Goal: Use online tool/utility: Utilize a website feature to perform a specific function

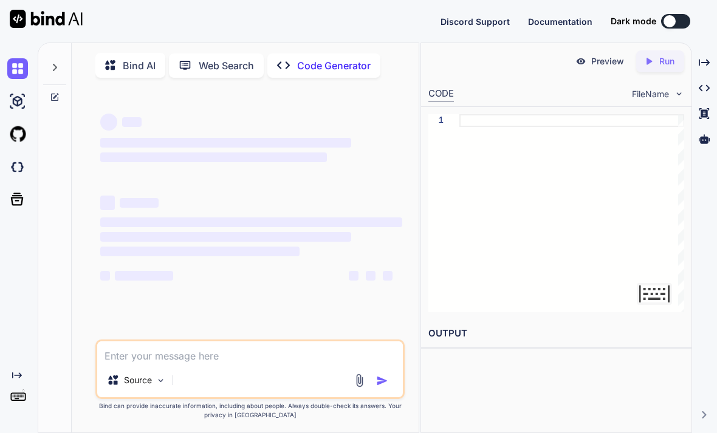
type textarea "x"
click at [177, 363] on textarea at bounding box center [250, 352] width 306 height 22
type textarea "M"
type textarea "x"
type textarea "Ma"
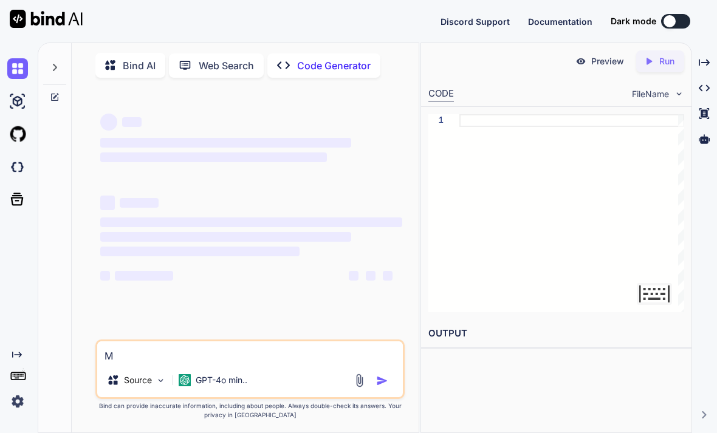
type textarea "x"
type textarea "Mak"
type textarea "x"
type textarea "Make"
type textarea "x"
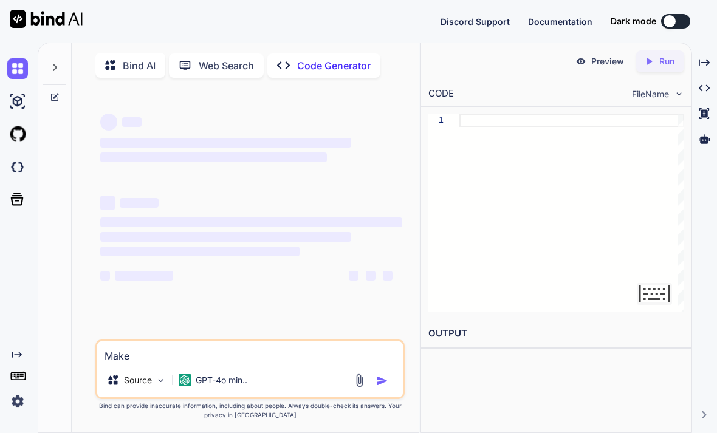
type textarea "Make"
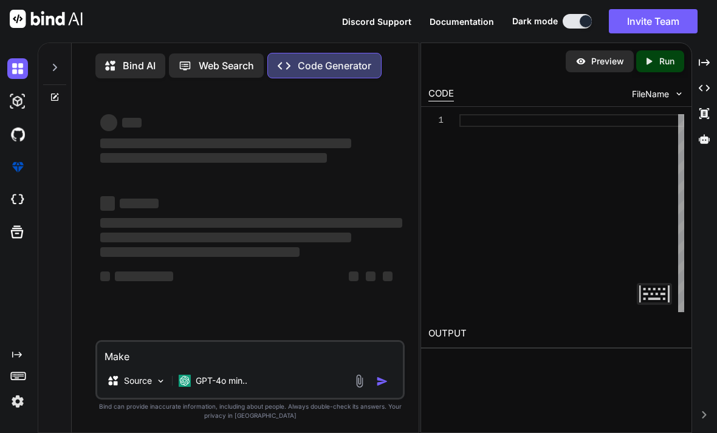
type textarea "x"
type textarea "Make"
click at [57, 100] on icon at bounding box center [54, 97] width 7 height 7
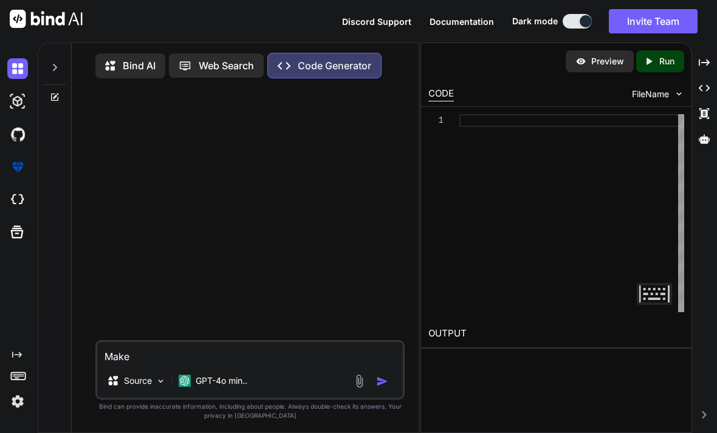
type textarea "x"
click at [174, 364] on textarea "Make" at bounding box center [250, 353] width 306 height 22
type textarea "Make m"
type textarea "x"
type textarea "Make me"
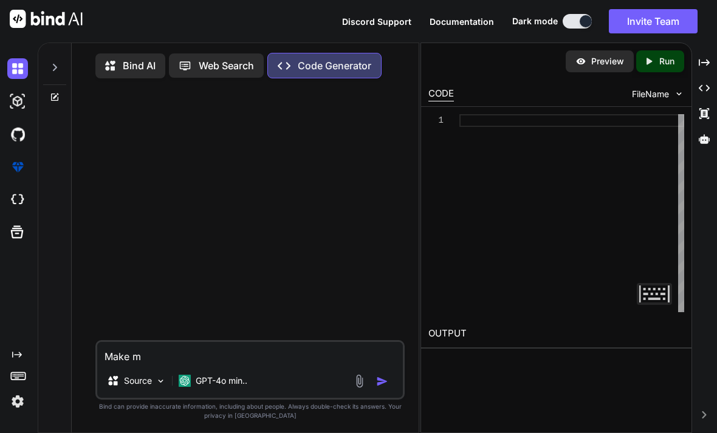
type textarea "x"
type textarea "Make me"
type textarea "x"
type textarea "Make me a"
type textarea "x"
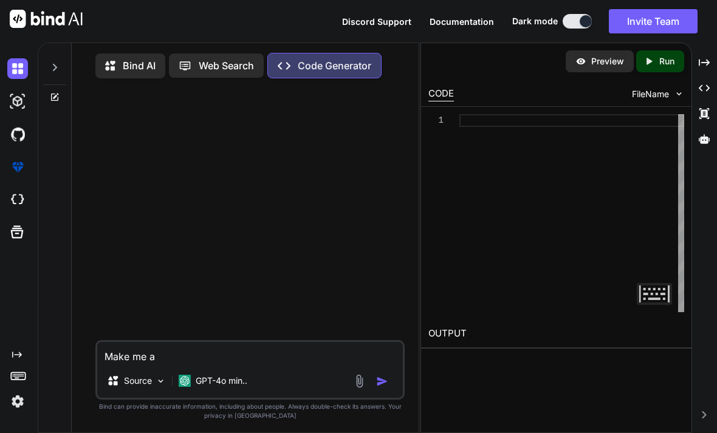
type textarea "Make me a"
type textarea "x"
type textarea "Make me a b"
type textarea "x"
type textarea "Make me a bo"
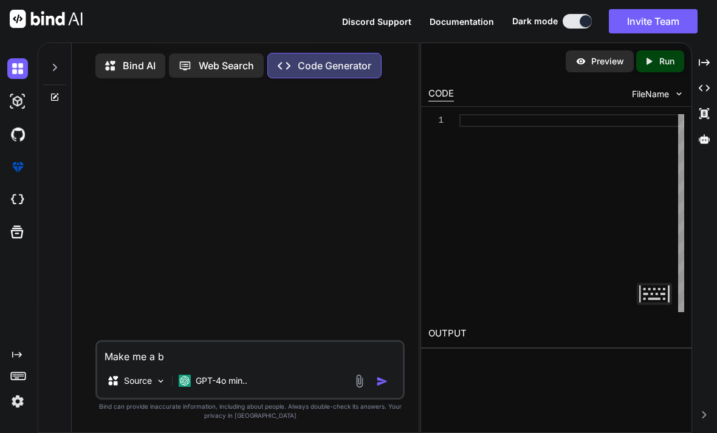
type textarea "x"
type textarea "Make me a boo"
type textarea "x"
type textarea "Make me a book"
type textarea "x"
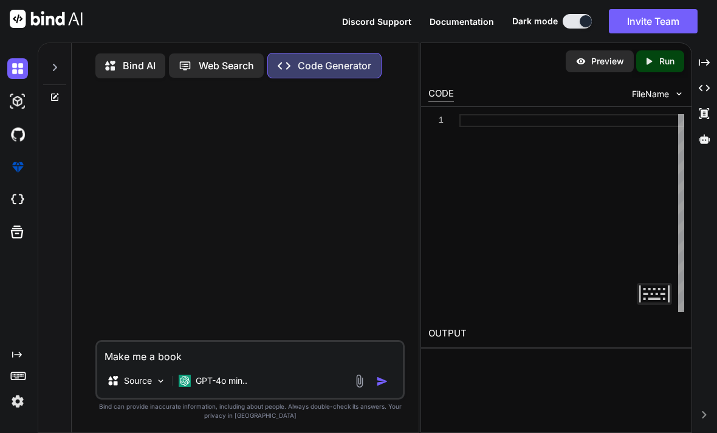
type textarea "Make me a bookm"
type textarea "x"
type textarea "Make me a bookma"
type textarea "x"
type textarea "Make me a bookmar"
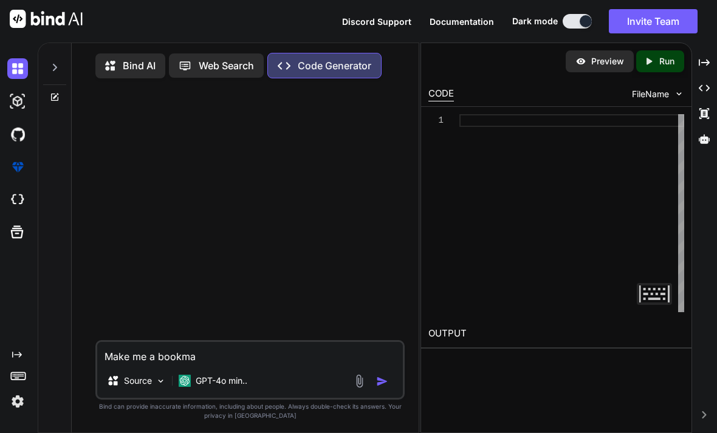
type textarea "x"
type textarea "Make me a bookmark"
type textarea "x"
type textarea "Make me a bookmarke"
type textarea "x"
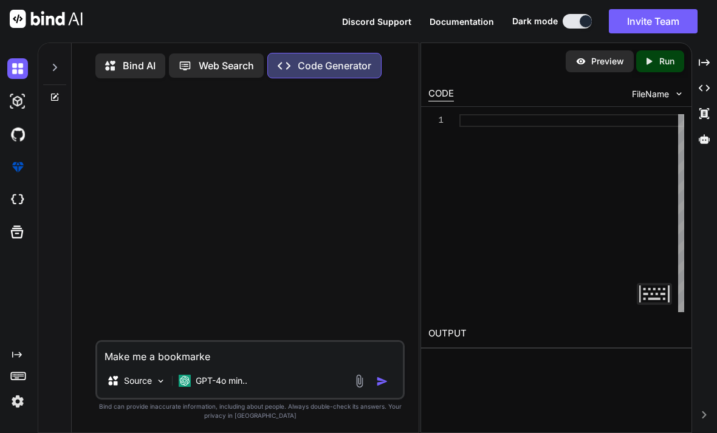
type textarea "Make me a bookmarkel"
type textarea "x"
type textarea "Make me a bookmarkelt"
type textarea "x"
type textarea "Make me a bookmarklet"
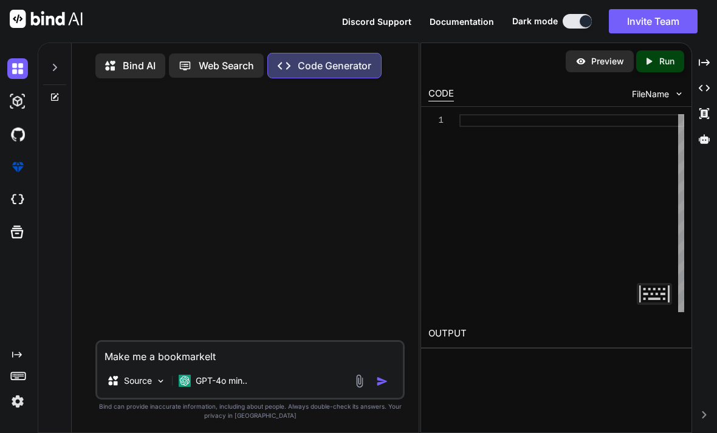
type textarea "x"
type textarea "Make me a bookmarklet"
type textarea "x"
type textarea "Make me a bookmarklet f"
type textarea "x"
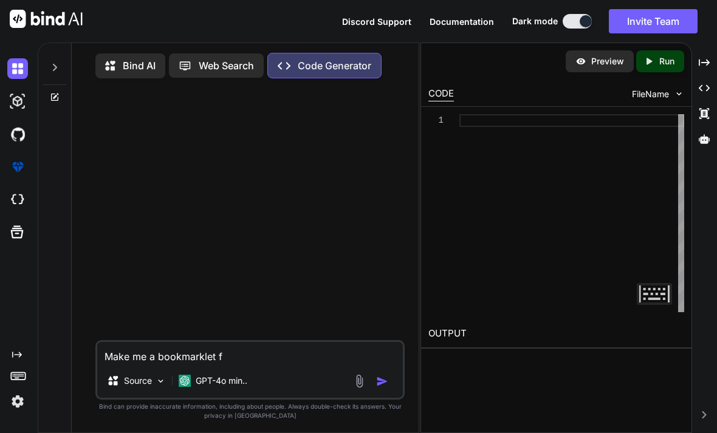
type textarea "Make me a bookmarklet fo"
type textarea "x"
type textarea "Make me a bookmarklet for"
type textarea "x"
type textarea "Make me a bookmarklet for"
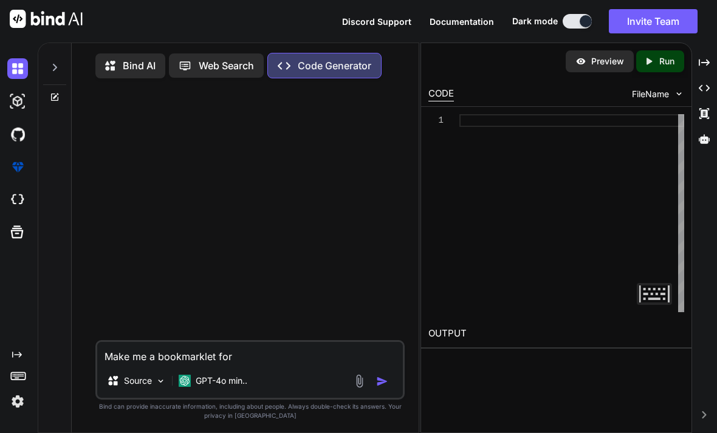
type textarea "x"
type textarea "Make me a bookmarklet for t"
type textarea "x"
type textarea "Make me a bookmarklet for th"
type textarea "x"
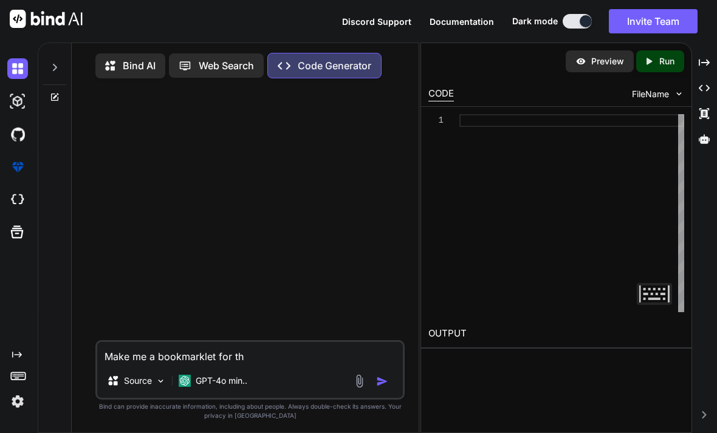
type textarea "Make me a bookmarklet for thi"
type textarea "x"
type textarea "Make me a bookmarklet for this"
type textarea "x"
type textarea "Make me a bookmarklet for this"
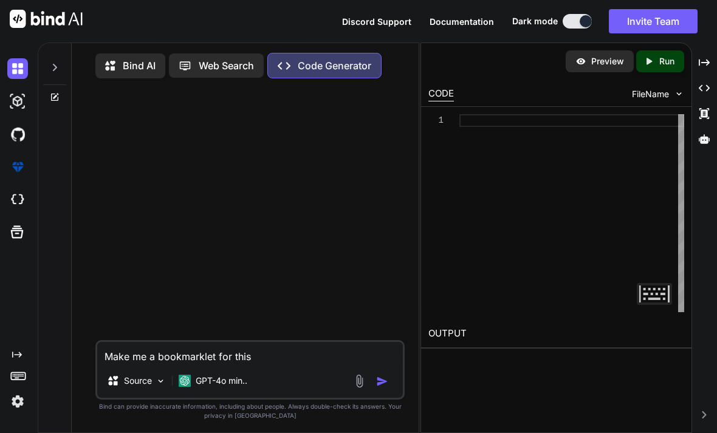
type textarea "x"
type textarea "Make me a bookmarklet for this l"
type textarea "x"
type textarea "Make me a bookmarklet for this li"
type textarea "x"
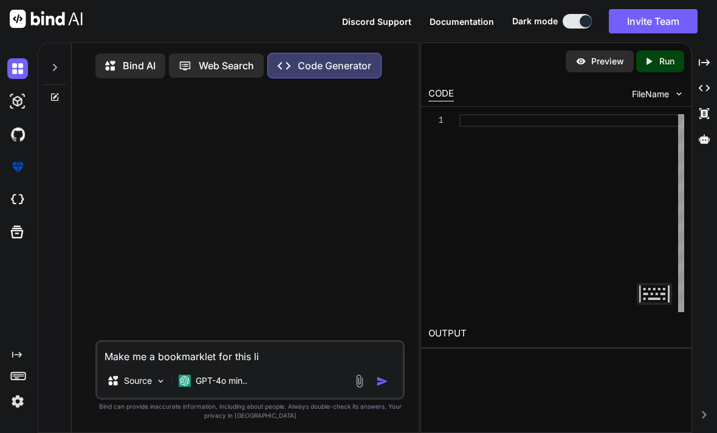
type textarea "Make me a bookmarklet for this lin"
type textarea "x"
type textarea "Make me a bookmarklet for this link"
type textarea "x"
type textarea "Make me a bookmarklet for this link:"
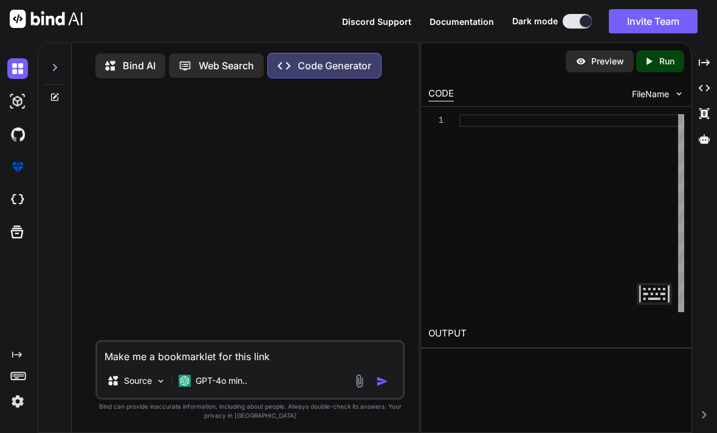
type textarea "x"
type textarea "Make me a bookmarklet for this link:"
type textarea "x"
type textarea "Make me a bookmarklet for this link:"
click at [201, 0] on div "Discord Support Documentation Dark mode Invite Team Created with Pixso." at bounding box center [358, 21] width 717 height 43
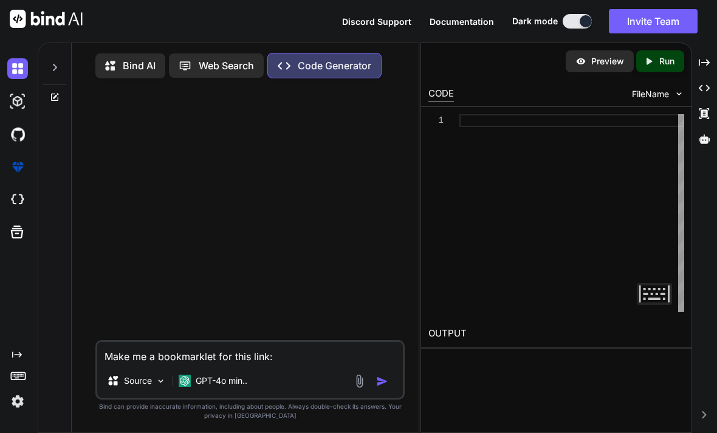
click at [115, 15] on div "Discord Support Documentation Dark mode Invite Team Created with Pixso." at bounding box center [358, 21] width 717 height 43
type textarea "x"
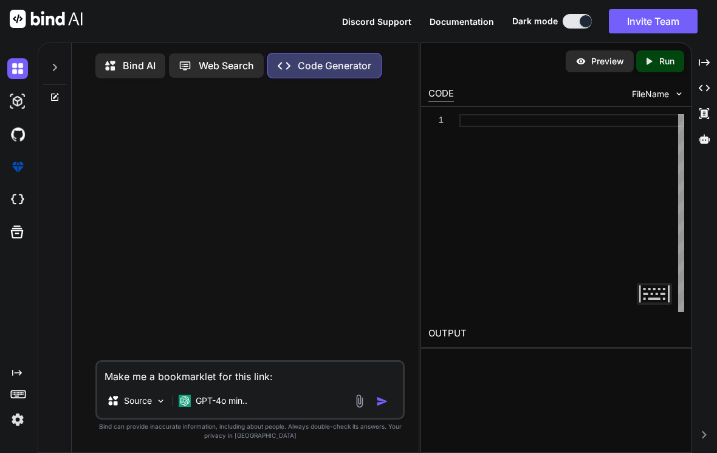
click at [335, 384] on textarea "Make me a bookmarklet for this link:" at bounding box center [250, 373] width 306 height 22
paste textarea "[URL][DOMAIN_NAME]"
type textarea "Make me a bookmarklet for this link: [URL][DOMAIN_NAME]"
type textarea "x"
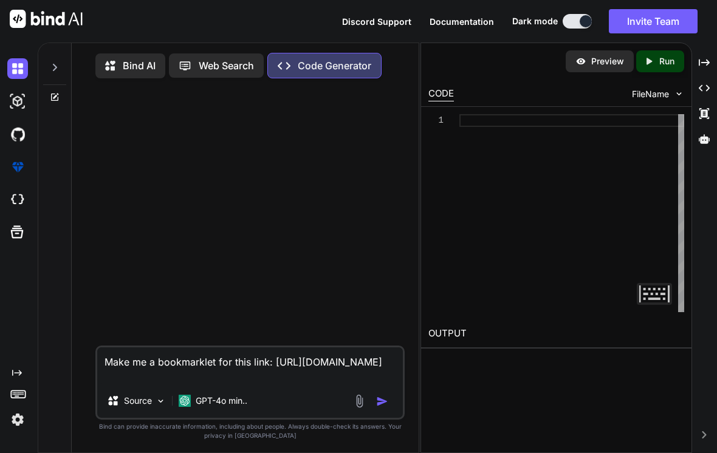
type textarea "Make me a bookmarklet for this link: [URL][DOMAIN_NAME]"
click at [378, 408] on img "button" at bounding box center [382, 402] width 12 height 12
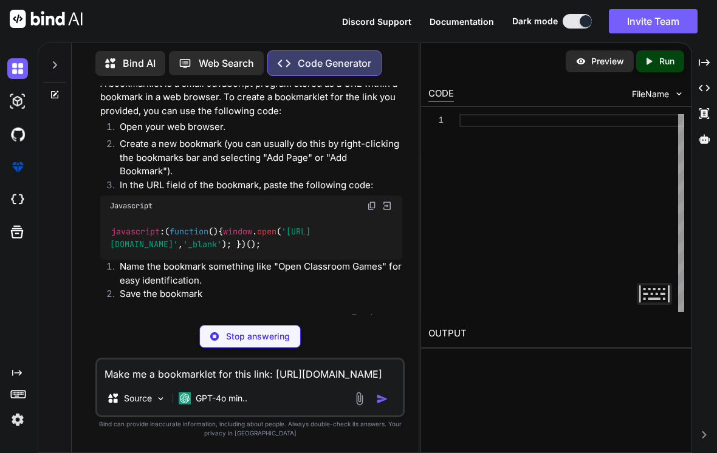
scroll to position [85, 0]
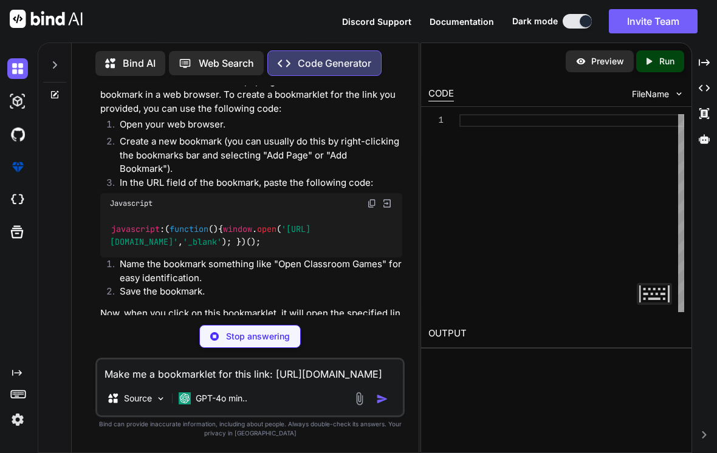
type textarea "x"
type textarea "javascript:(function(){ [DOMAIN_NAME]('[URL][DOMAIN_NAME]', '_blank'); })();"
type textarea "x"
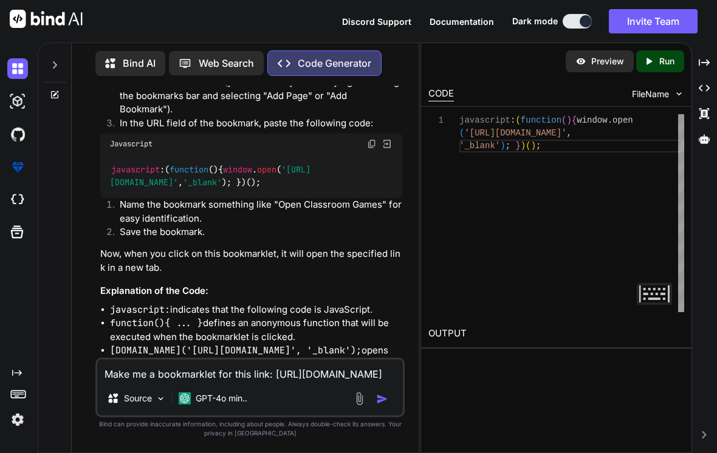
scroll to position [167, 0]
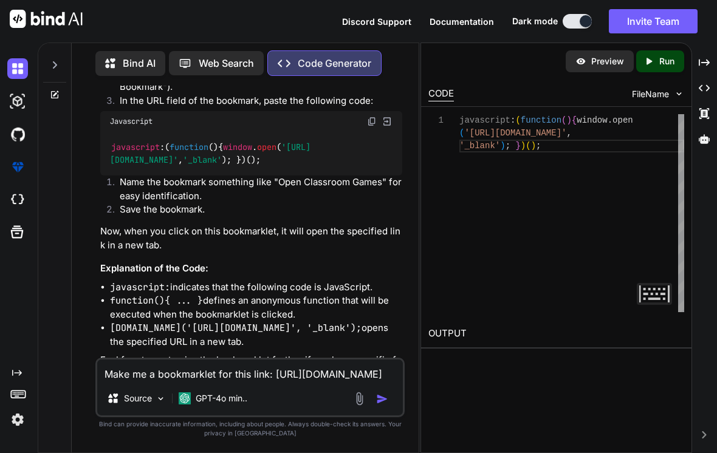
click at [117, 176] on li "Name the bookmark something like "Open Classroom Games" for easy identification." at bounding box center [256, 189] width 292 height 27
click at [182, 382] on div "Make me a bookmarklet for this link: [URL][DOMAIN_NAME] Source GPT-4o min.." at bounding box center [249, 388] width 309 height 60
click at [171, 376] on textarea "Make me a bookmarklet for this link: [URL][DOMAIN_NAME]" at bounding box center [250, 371] width 306 height 22
type textarea "M"
type textarea "x"
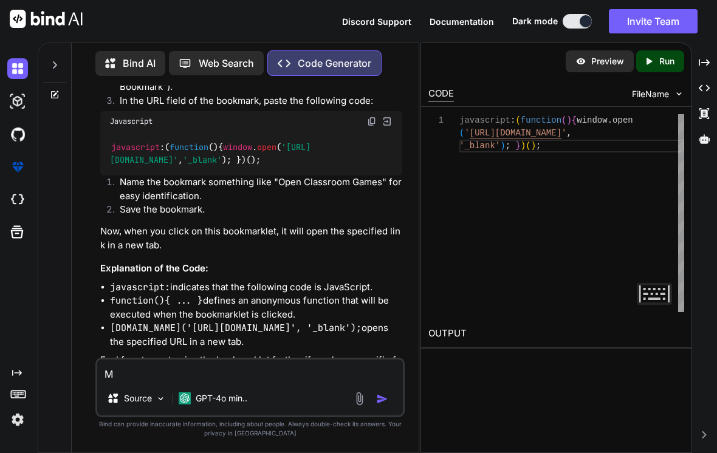
type textarea "Ma"
type textarea "x"
type textarea "Mak"
type textarea "x"
type textarea "Make"
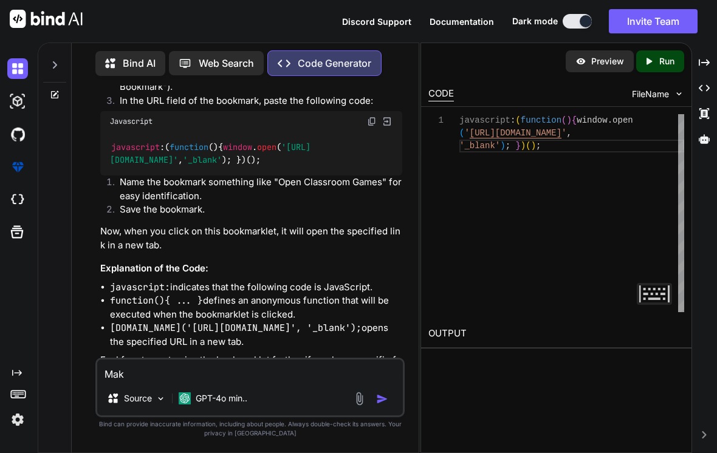
type textarea "x"
type textarea "Make"
type textarea "x"
type textarea "Make t"
type textarea "x"
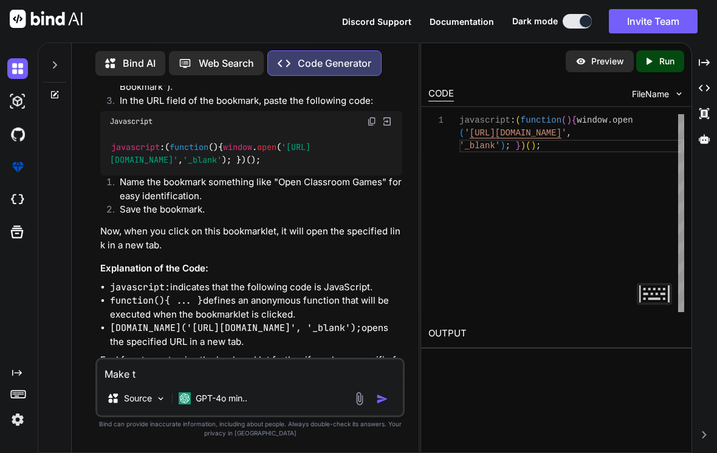
type textarea "Make th"
type textarea "x"
type textarea "Make the"
type textarea "x"
type textarea "Make the"
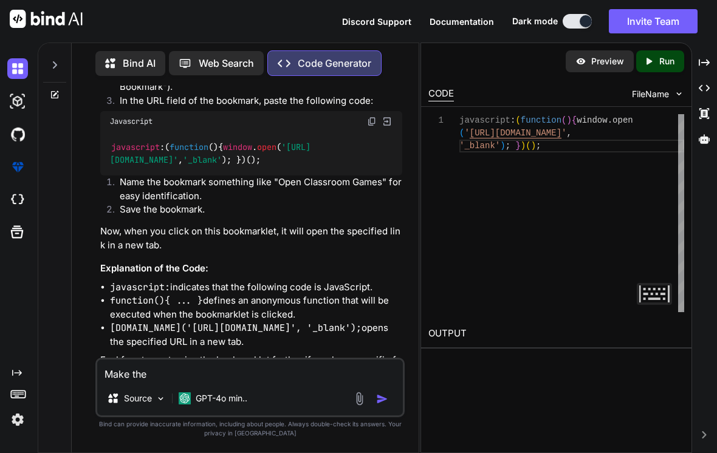
type textarea "x"
type textarea "Make the b"
type textarea "x"
type textarea "Make the bo"
type textarea "x"
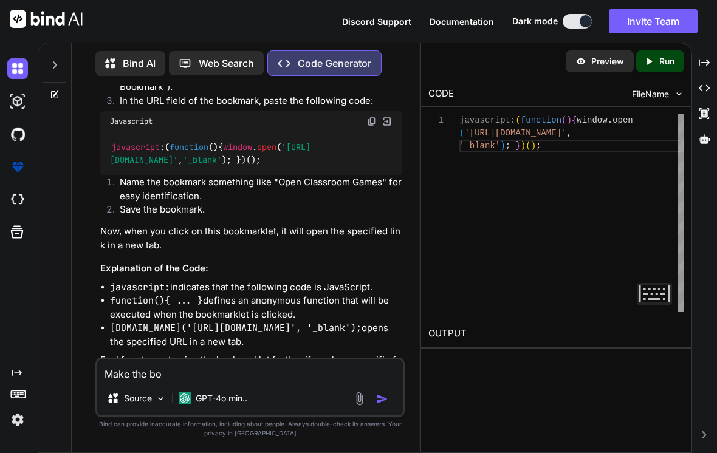
type textarea "Make the boo"
type textarea "x"
type textarea "Make the book"
type textarea "x"
type textarea "Make the bookm"
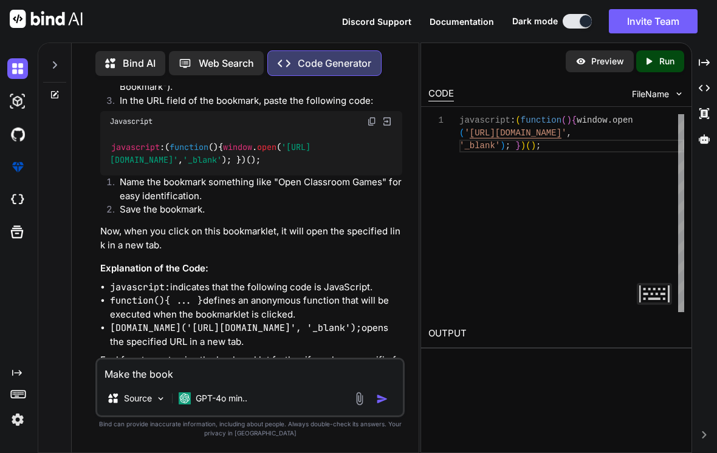
type textarea "x"
type textarea "Make the bookma"
type textarea "x"
type textarea "Make the bookmar"
type textarea "x"
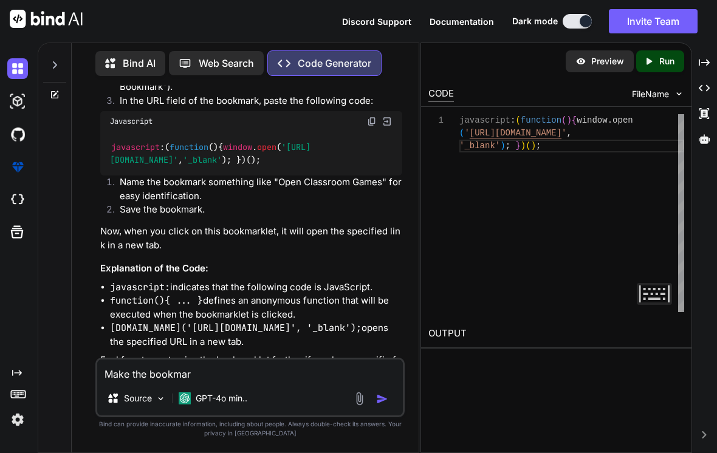
type textarea "Make the bookmark"
type textarea "x"
type textarea "Make the bookmarkl"
type textarea "x"
type textarea "Make the bookmarkle"
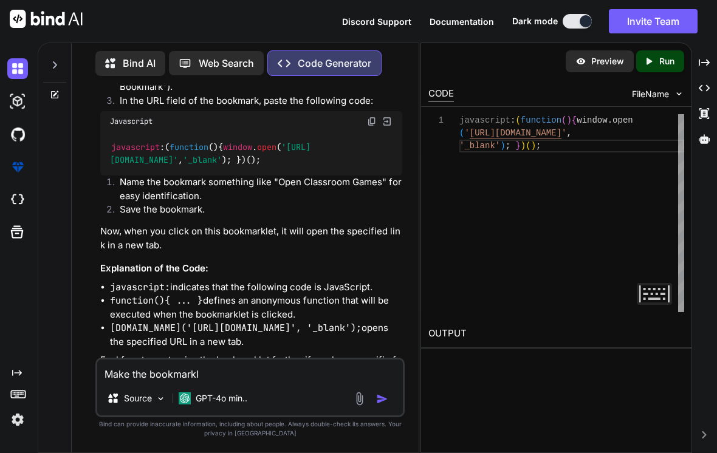
type textarea "x"
type textarea "Make the bookmarklet"
type textarea "x"
type textarea "Make the bookmarklet"
type textarea "x"
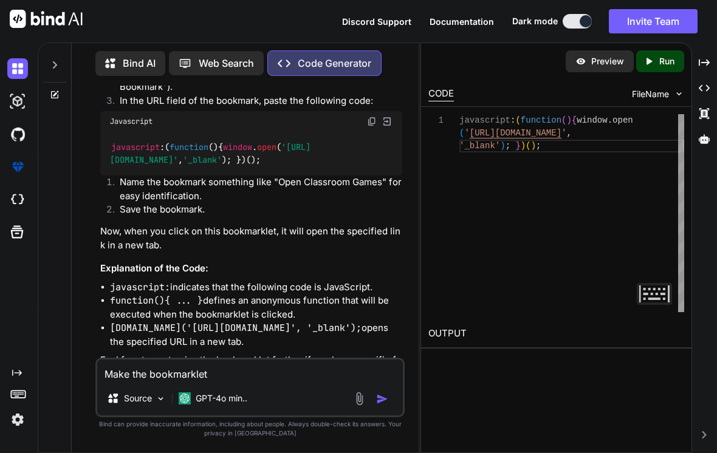
type textarea "Make the bookmarklet f"
type textarea "x"
type textarea "Make the bookmarklet fo"
type textarea "x"
type textarea "Make the bookmarklet for"
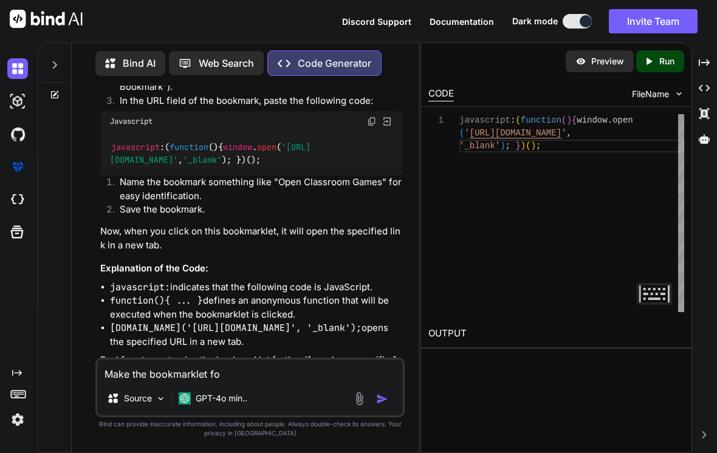
type textarea "x"
type textarea "Make the bookmarklet fo"
type textarea "x"
type textarea "Make the bookmarklet f"
type textarea "x"
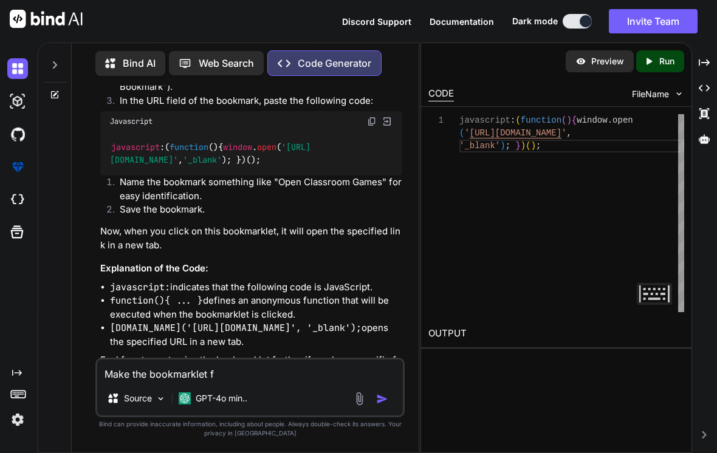
type textarea "Make the bookmarklet"
type textarea "x"
type textarea "Make the bookmarklet t"
type textarea "x"
type textarea "Make the bookmarklet th"
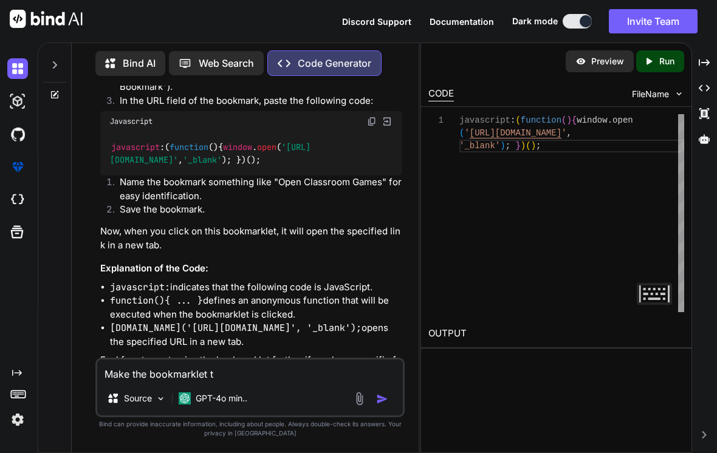
type textarea "x"
type textarea "Make the bookmarklet tha"
type textarea "x"
type textarea "Make the bookmarklet that"
type textarea "x"
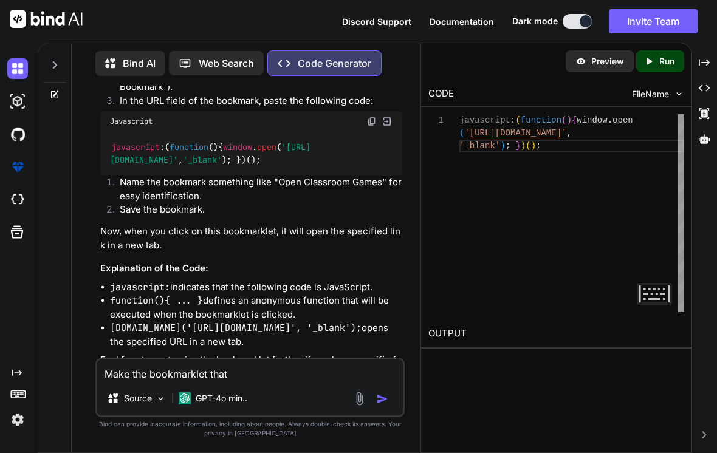
type textarea "Make the bookmarklet that"
type textarea "x"
type textarea "Make the bookmarklet that o"
type textarea "x"
type textarea "Make the bookmarklet that op"
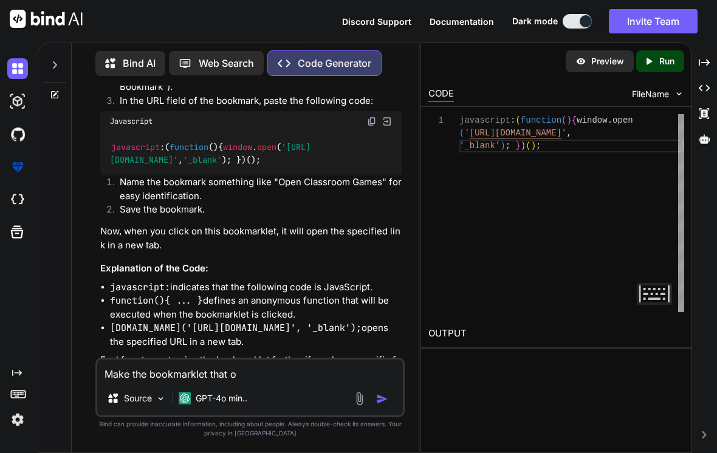
type textarea "x"
type textarea "Make the bookmarklet that ope"
type textarea "x"
type textarea "Make the bookmarklet that open"
type textarea "x"
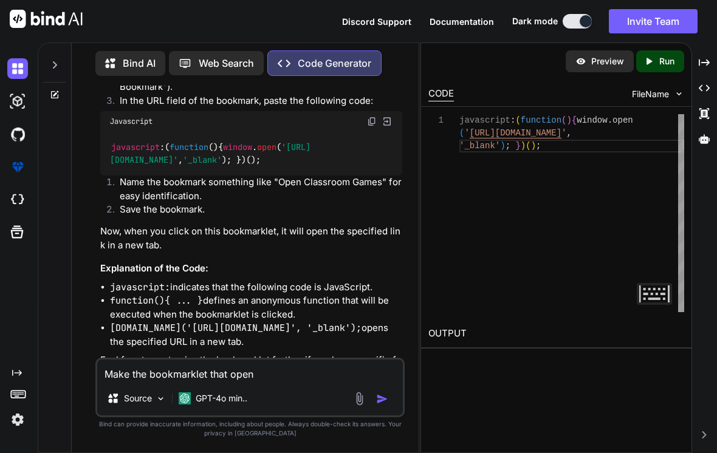
type textarea "Make the bookmarklet that opens"
type textarea "x"
type textarea "Make the bookmarklet that opens"
type textarea "x"
type textarea "Make the bookmarklet that opens f"
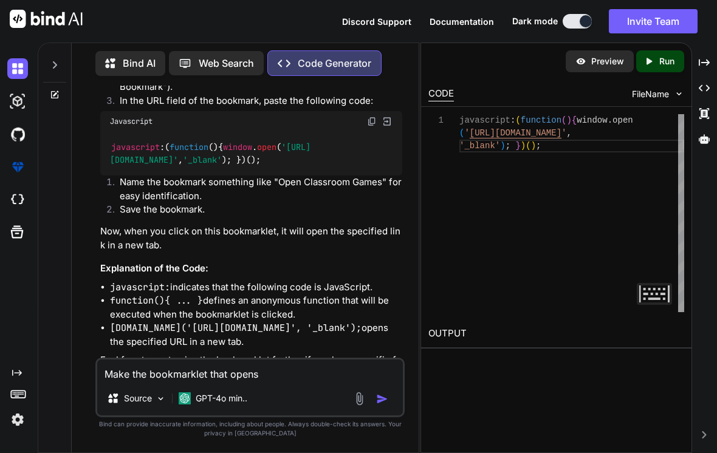
type textarea "x"
type textarea "Make the bookmarklet that opens fo"
type textarea "x"
type textarea "Make the bookmarklet that opens for"
type textarea "x"
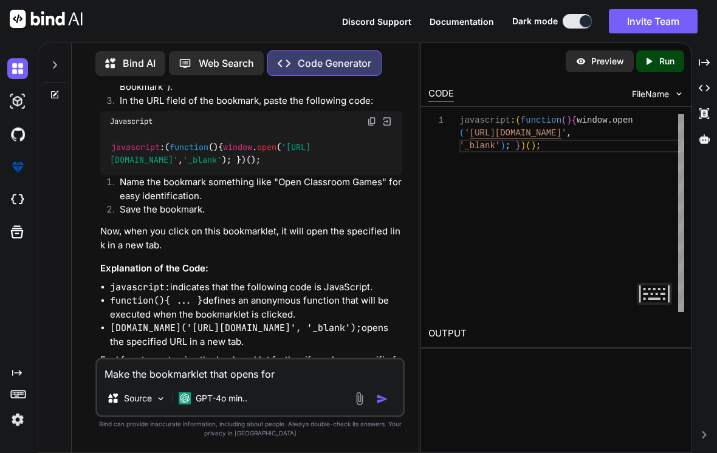
type textarea "Make the bookmarklet that opens for"
type textarea "x"
type textarea "Make the bookmarklet that opens for"
type textarea "x"
type textarea "Make the bookmarklet that opens fo"
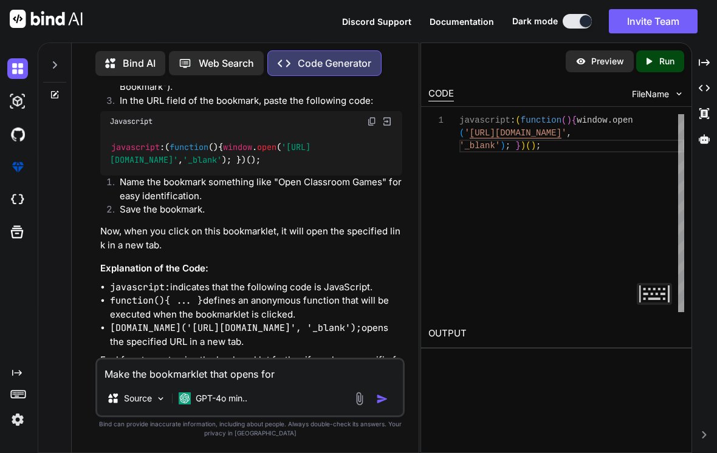
type textarea "x"
type textarea "Make the bookmarklet that opens f"
type textarea "x"
type textarea "Make the bookmarklet that opens"
type textarea "x"
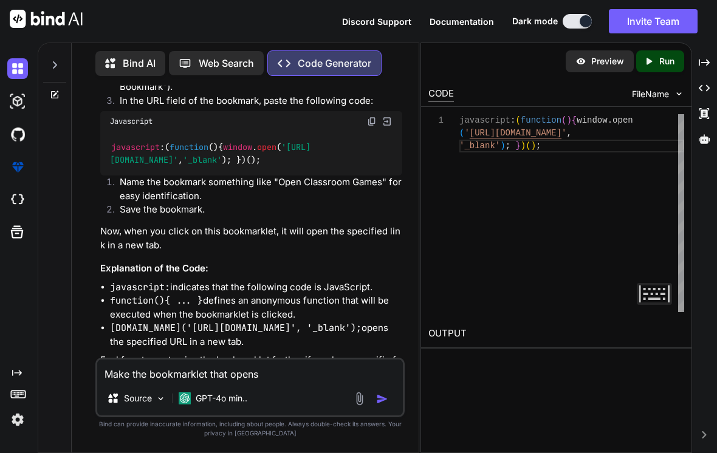
type textarea "Make the bookmarklet that opens i"
type textarea "x"
type textarea "Make the bookmarklet that opens in"
type textarea "x"
type textarea "Make the bookmarklet that opens in"
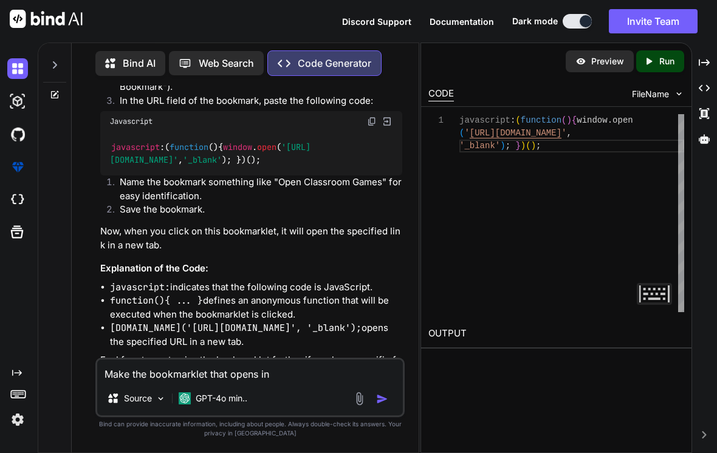
type textarea "x"
type textarea "Make the bookmarklet that opens in h"
type textarea "x"
type textarea "Make the bookmarklet that opens in ht"
type textarea "x"
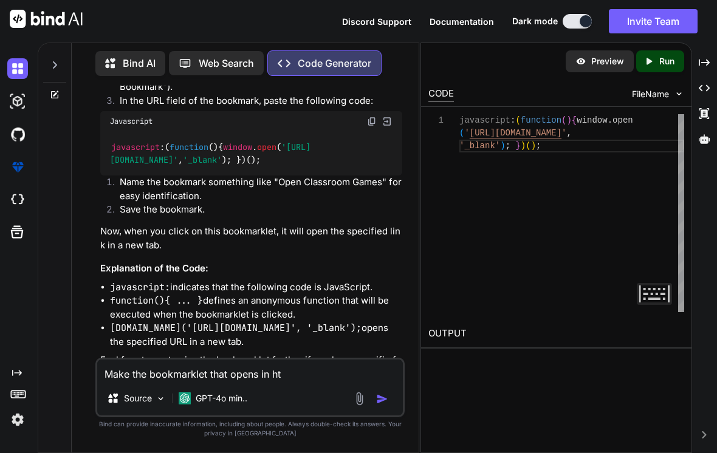
type textarea "Make the bookmarklet that opens in h"
type textarea "x"
type textarea "Make the bookmarklet that opens in"
type textarea "x"
type textarea "Make the bookmarklet that opens in t"
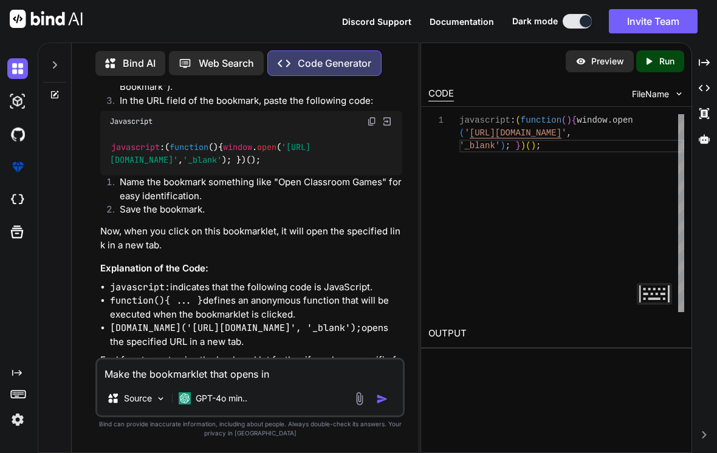
type textarea "x"
type textarea "Make the bookmarklet that opens in th"
type textarea "x"
type textarea "Make the bookmarklet that opens in the"
type textarea "x"
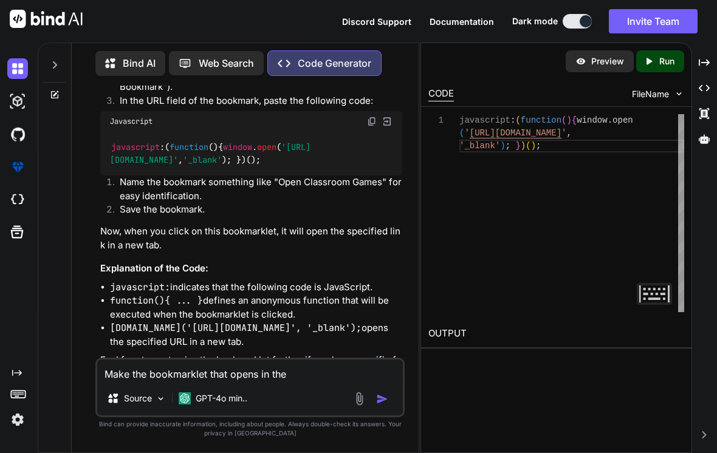
type textarea "Make the bookmarklet that opens in the"
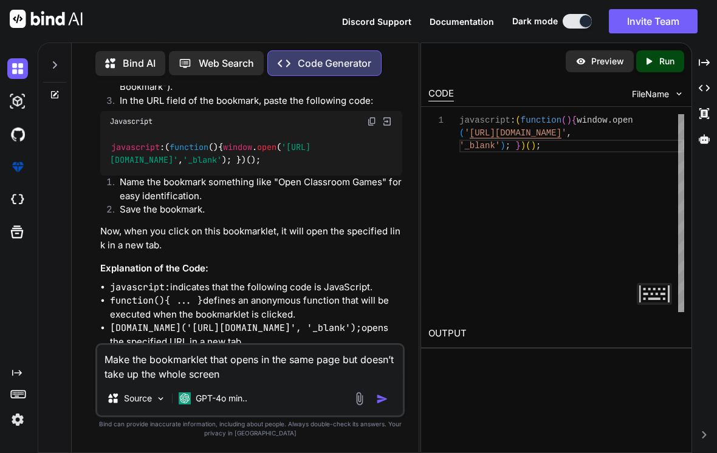
click at [381, 397] on img "button" at bounding box center [382, 399] width 12 height 12
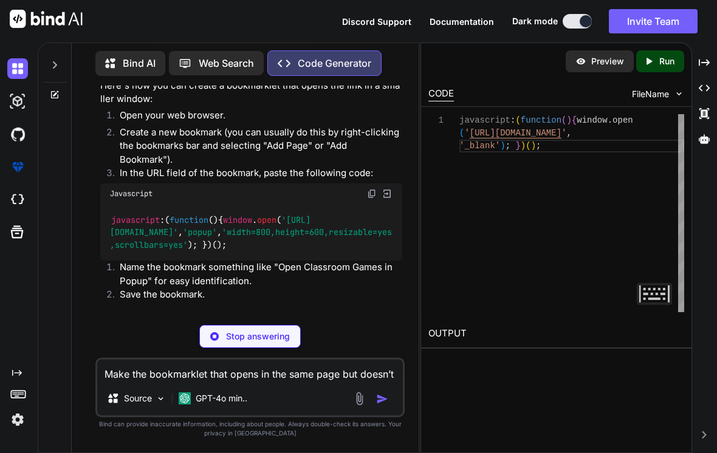
scroll to position [650, 0]
click at [368, 189] on img at bounding box center [372, 194] width 10 height 10
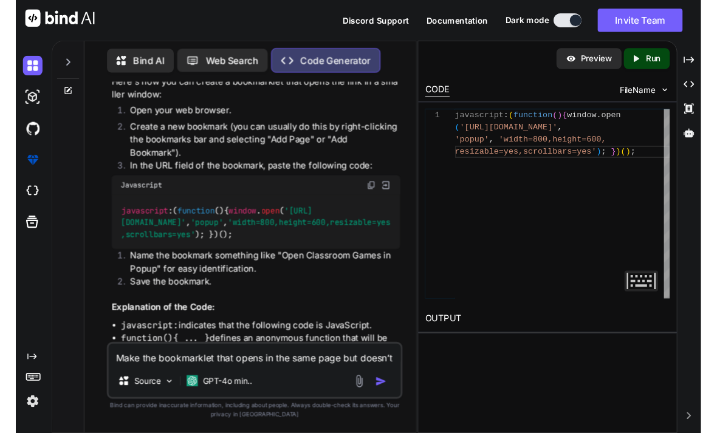
scroll to position [39, 0]
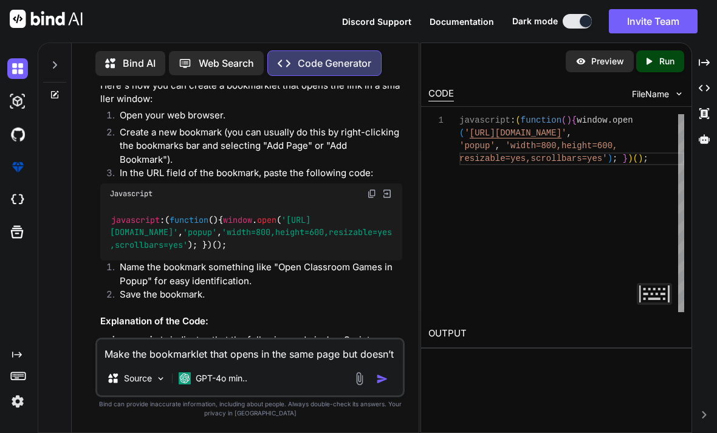
click at [176, 358] on textarea "Make the bookmarklet that opens in the same page but doesn’t take up the whole …" at bounding box center [250, 351] width 306 height 22
click at [383, 382] on img "button" at bounding box center [382, 379] width 12 height 12
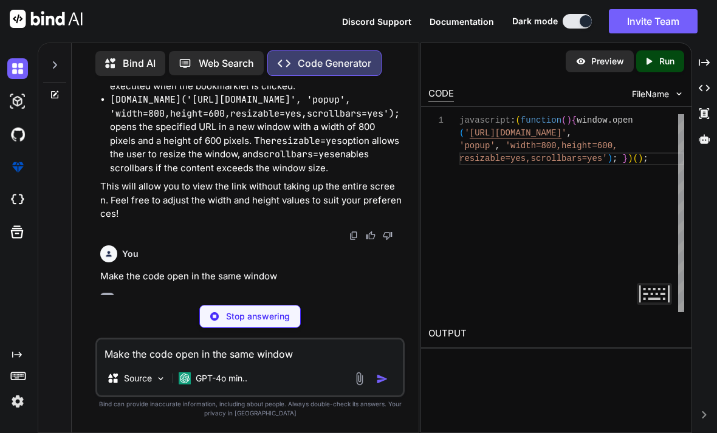
scroll to position [920, 0]
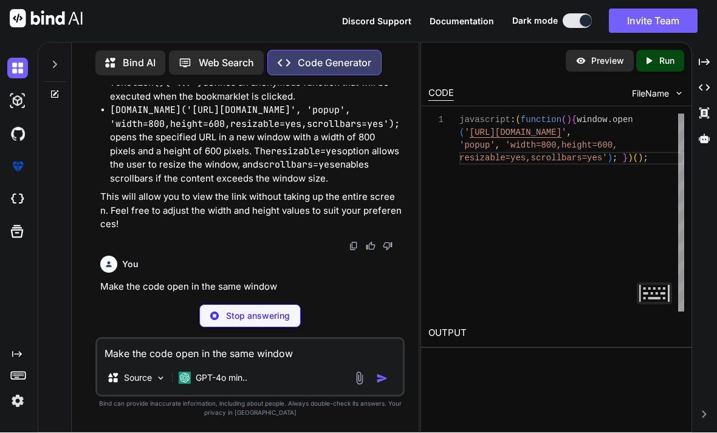
click at [153, 359] on textarea "Make the code open in the same window" at bounding box center [250, 351] width 306 height 22
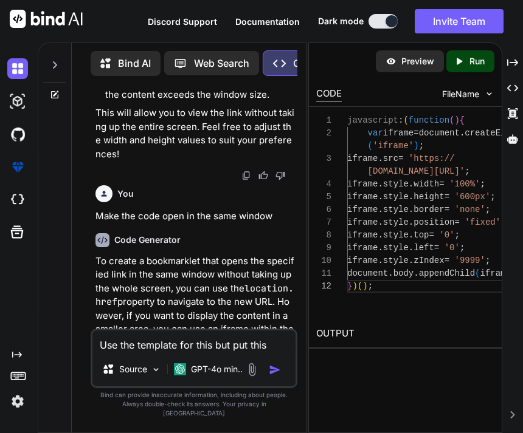
scroll to position [1295, 0]
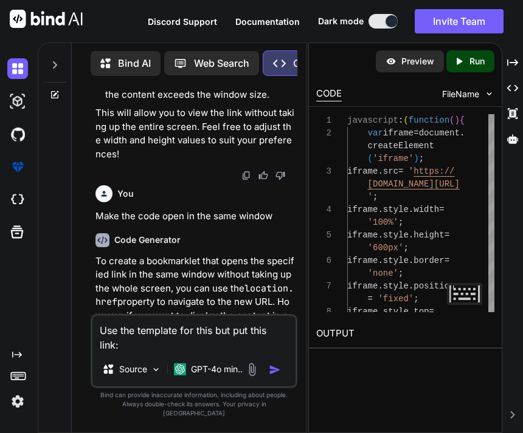
click at [244, 352] on textarea "Use the template for this but put this link:" at bounding box center [193, 334] width 202 height 36
paste textarea "javascript:(async()=%3E%7B_blsbu=%22[URL][DOMAIN_NAME]%22;var%20wfcall=[DOMAIN_…"
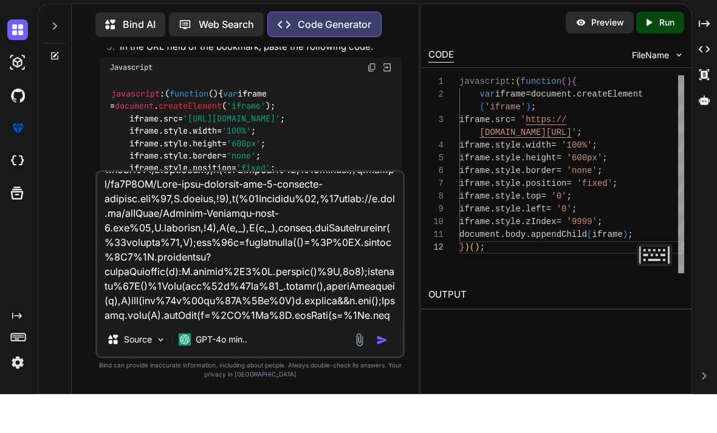
click at [381, 382] on img "button" at bounding box center [382, 379] width 12 height 12
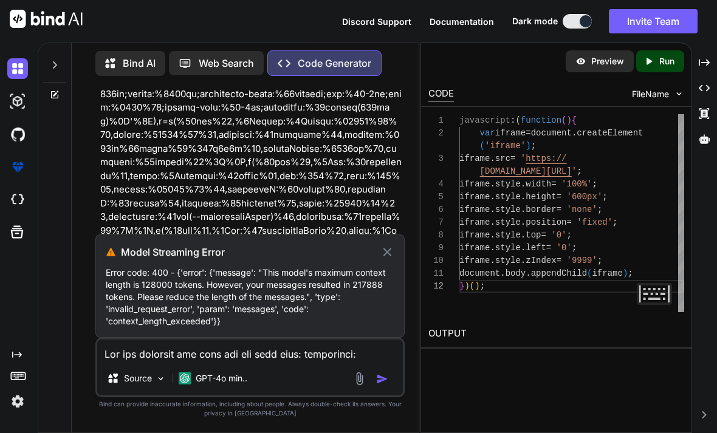
scroll to position [3148, 0]
click at [386, 258] on icon at bounding box center [387, 252] width 14 height 15
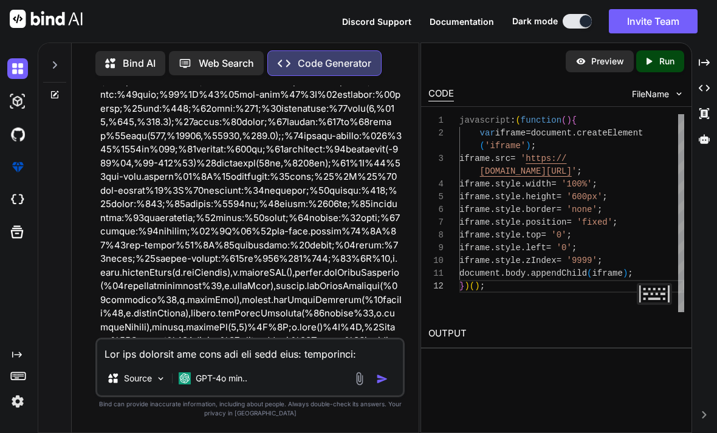
click at [130, 56] on p "Bind AI" at bounding box center [139, 63] width 33 height 15
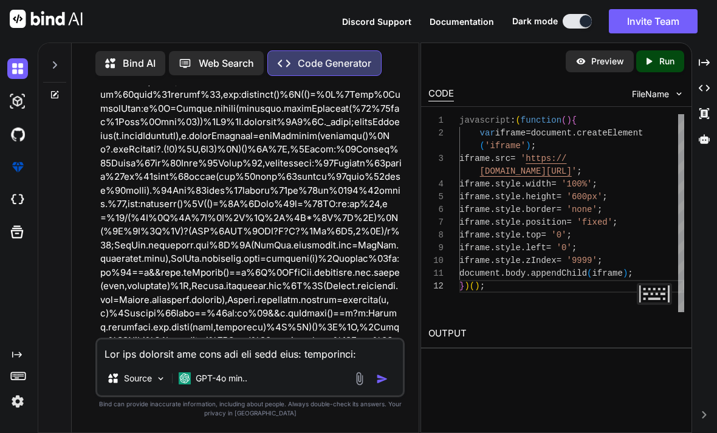
scroll to position [110743, 0]
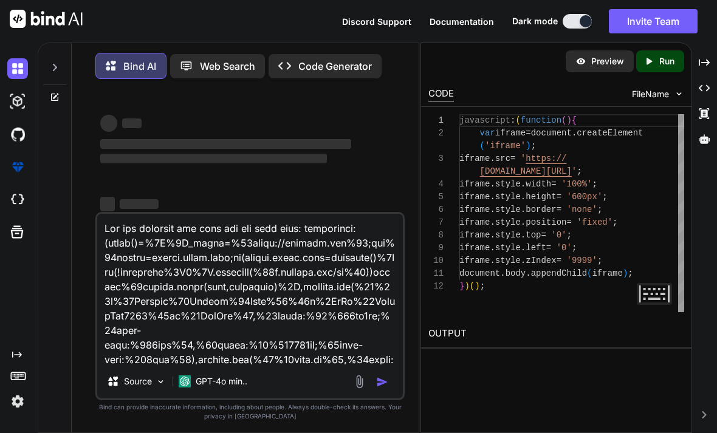
click at [156, 267] on textarea at bounding box center [250, 289] width 306 height 151
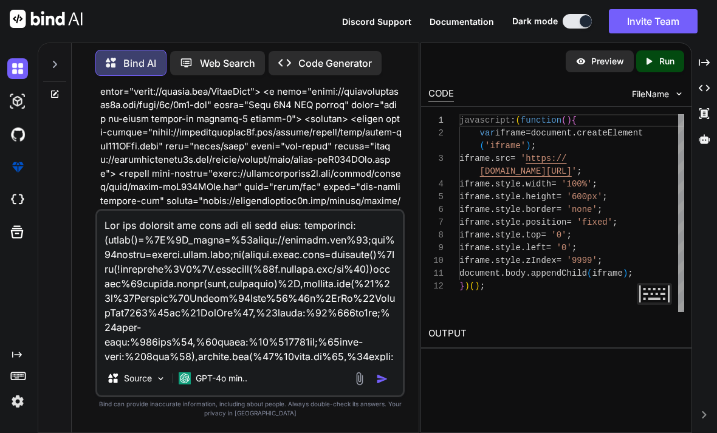
scroll to position [3929, 0]
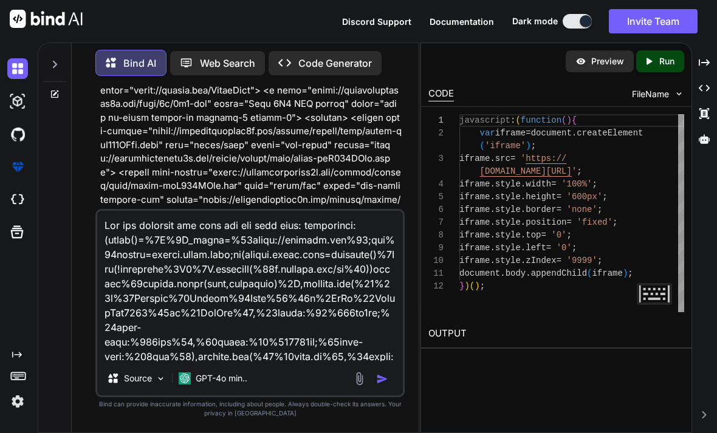
click at [87, 228] on div "You Make it a whole html Bind AI Sure! Here’s a complete HTML document that inc…" at bounding box center [249, 259] width 337 height 347
click at [260, 361] on textarea at bounding box center [250, 286] width 306 height 151
click at [0, 0] on html "Discord Support Documentation Dark mode Invite Team Created with Pixso. Created…" at bounding box center [358, 216] width 717 height 433
